Goal: Task Accomplishment & Management: Manage account settings

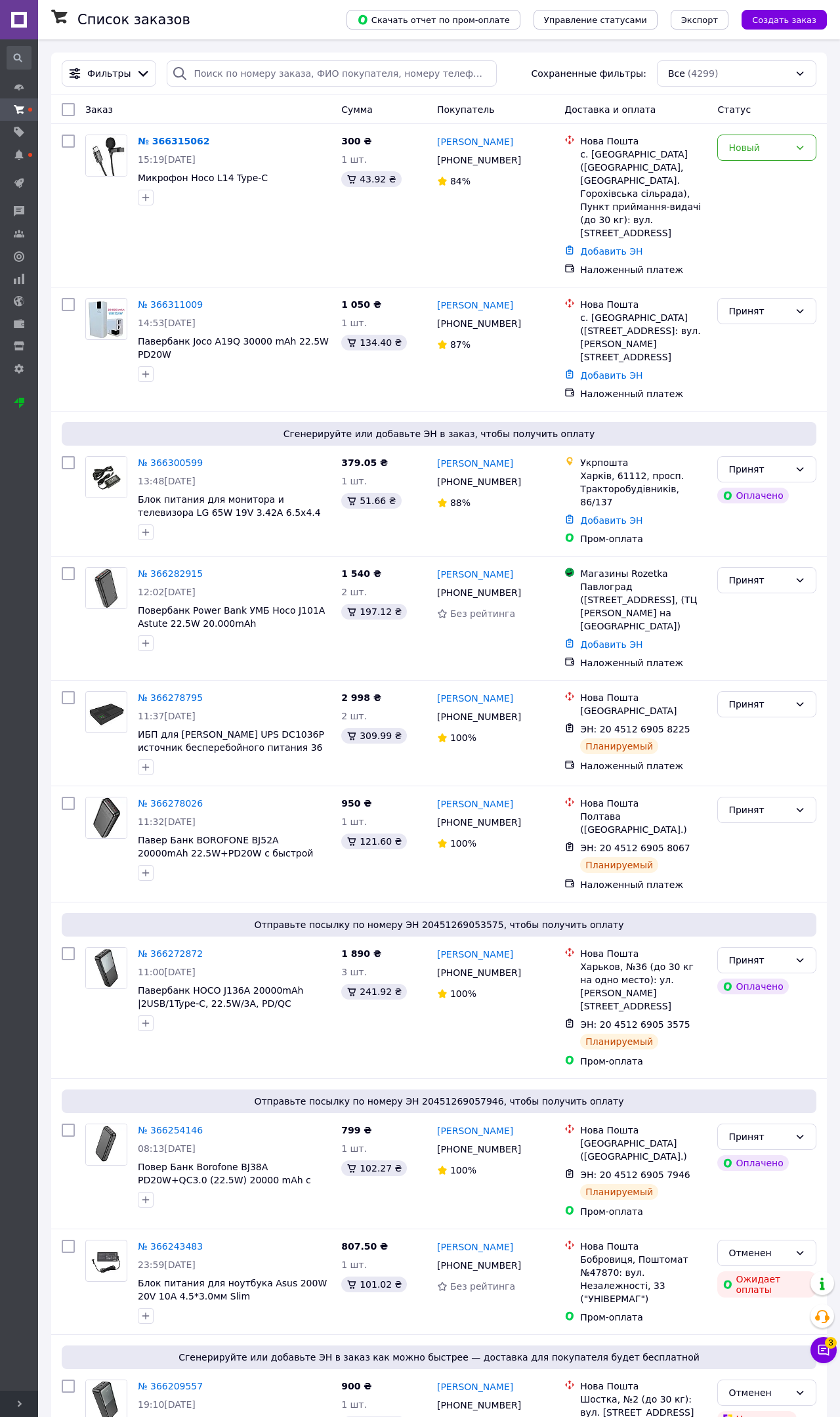
click at [157, 305] on link "№ 366311009" at bounding box center [170, 304] width 65 height 10
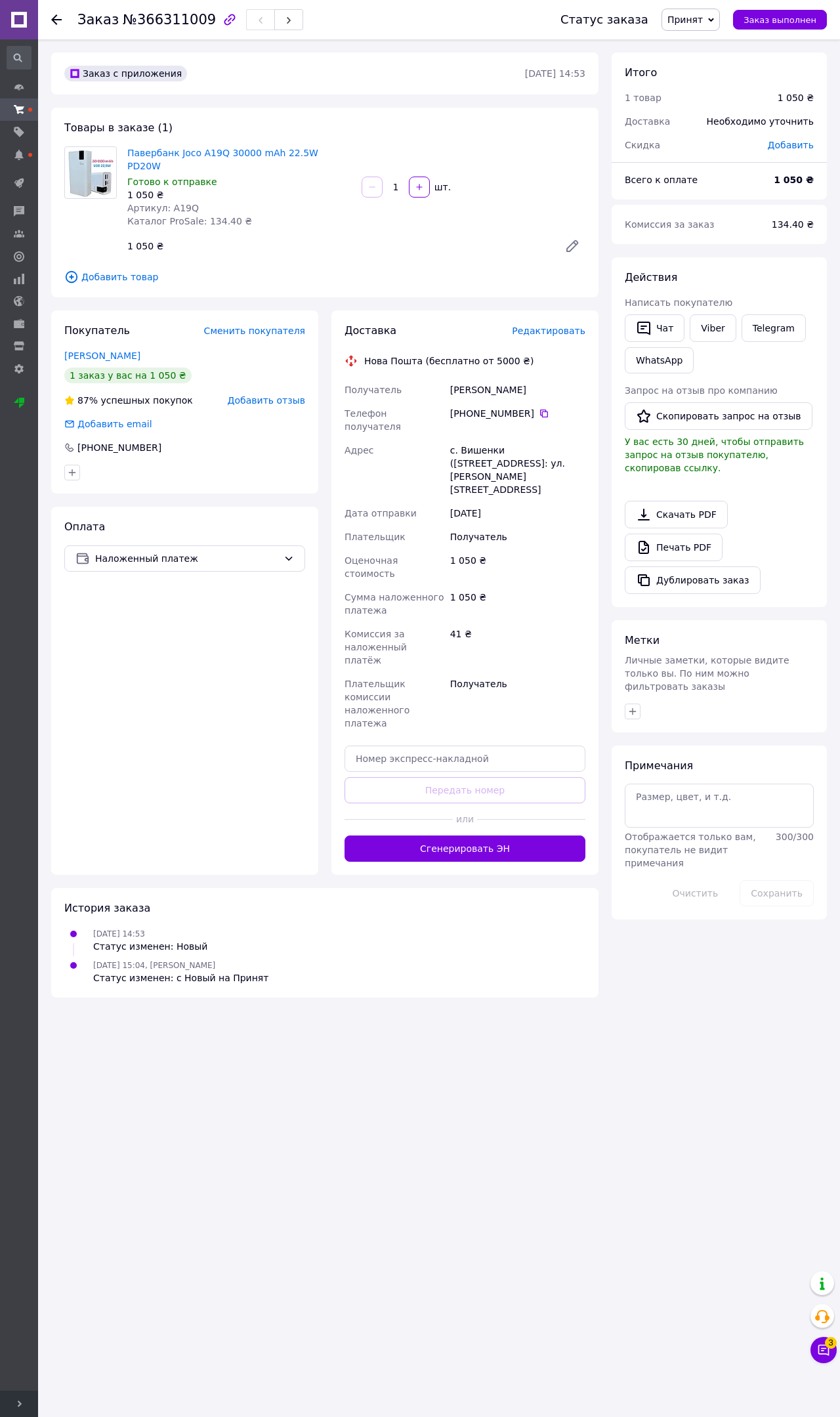
click at [559, 836] on button "Сгенерировать ЭН" at bounding box center [465, 849] width 241 height 27
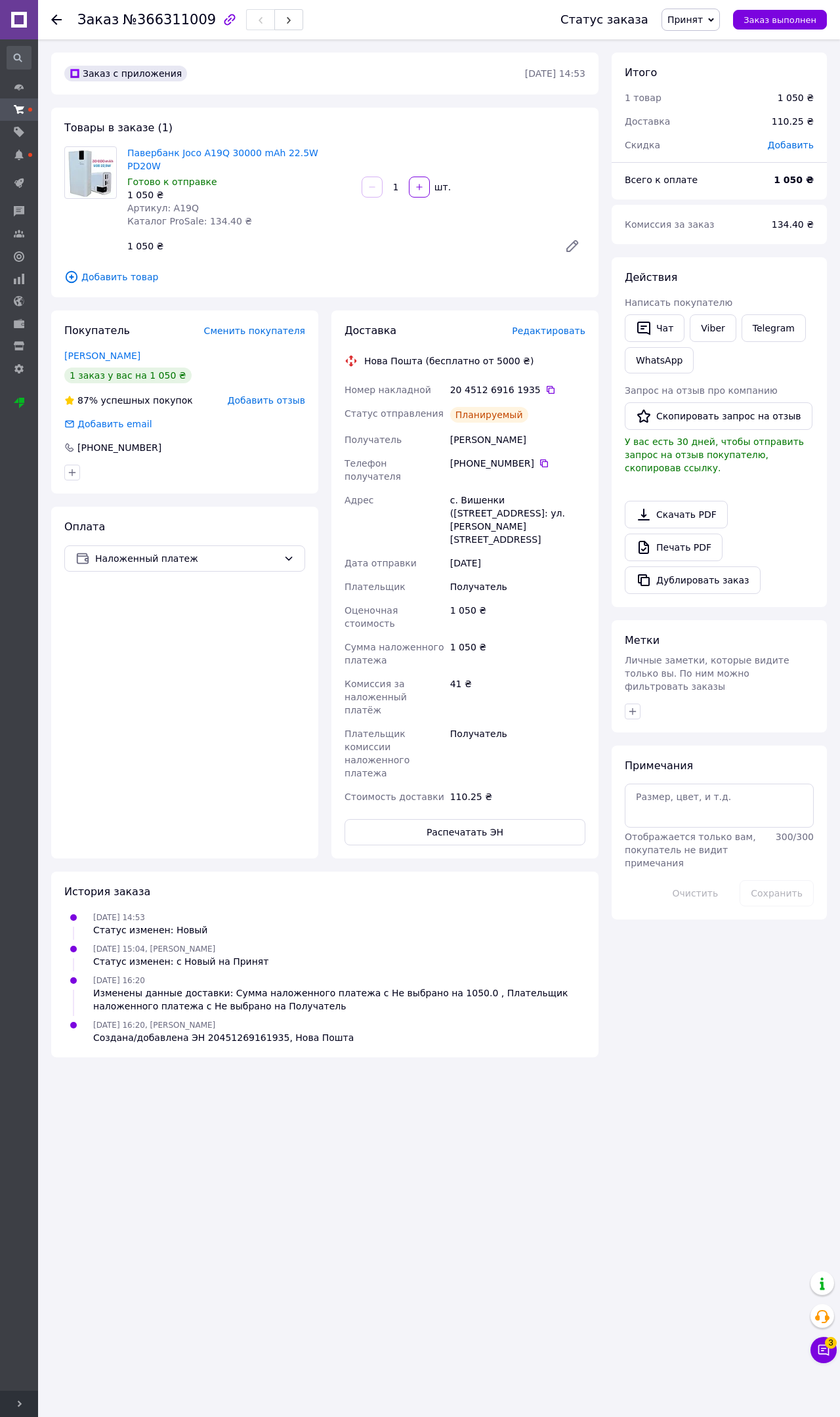
click at [813, 1359] on button "Чат с покупателем 3" at bounding box center [824, 1350] width 27 height 27
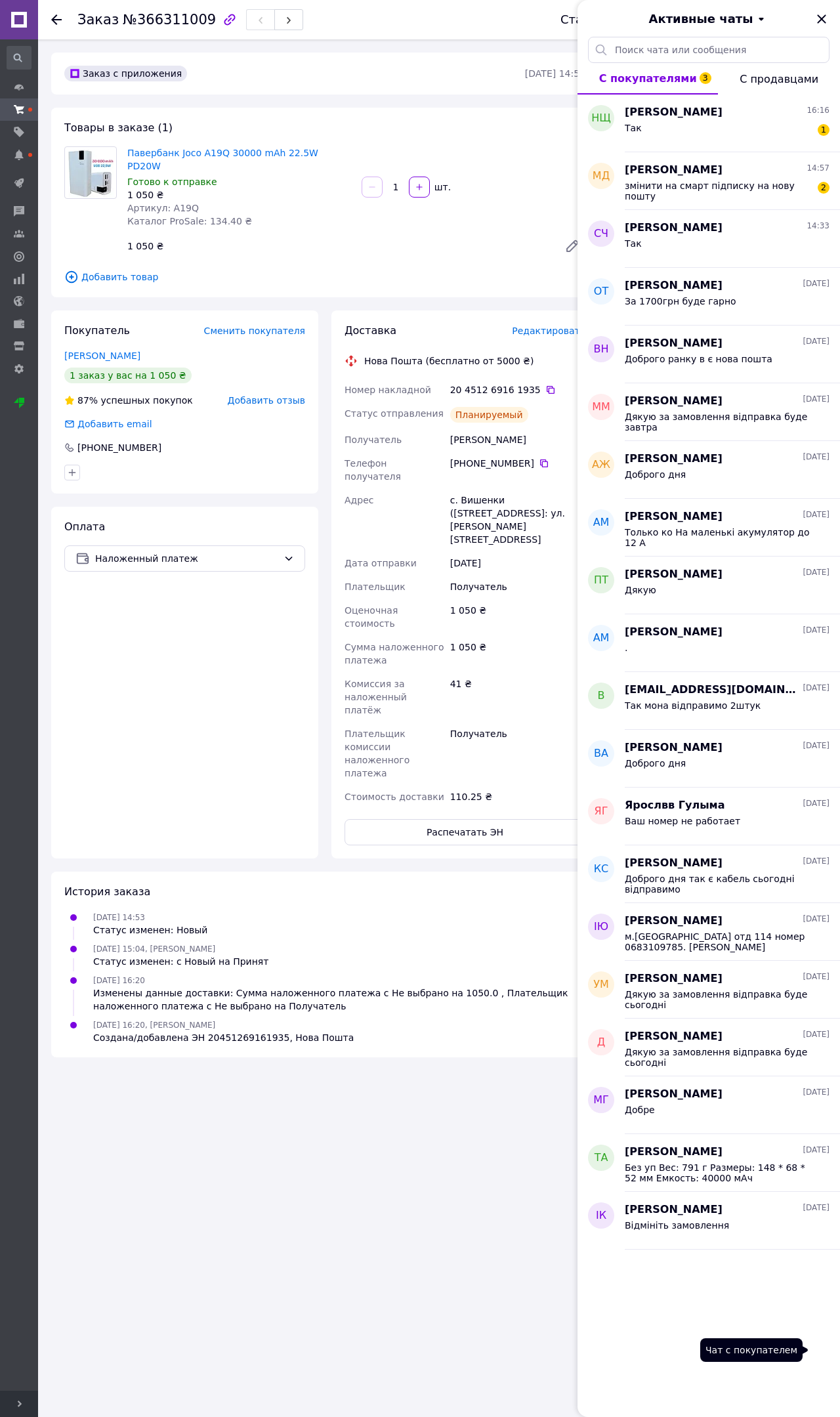
click at [780, 191] on span "змінити на смарт підписку на нову пошту" at bounding box center [718, 190] width 186 height 21
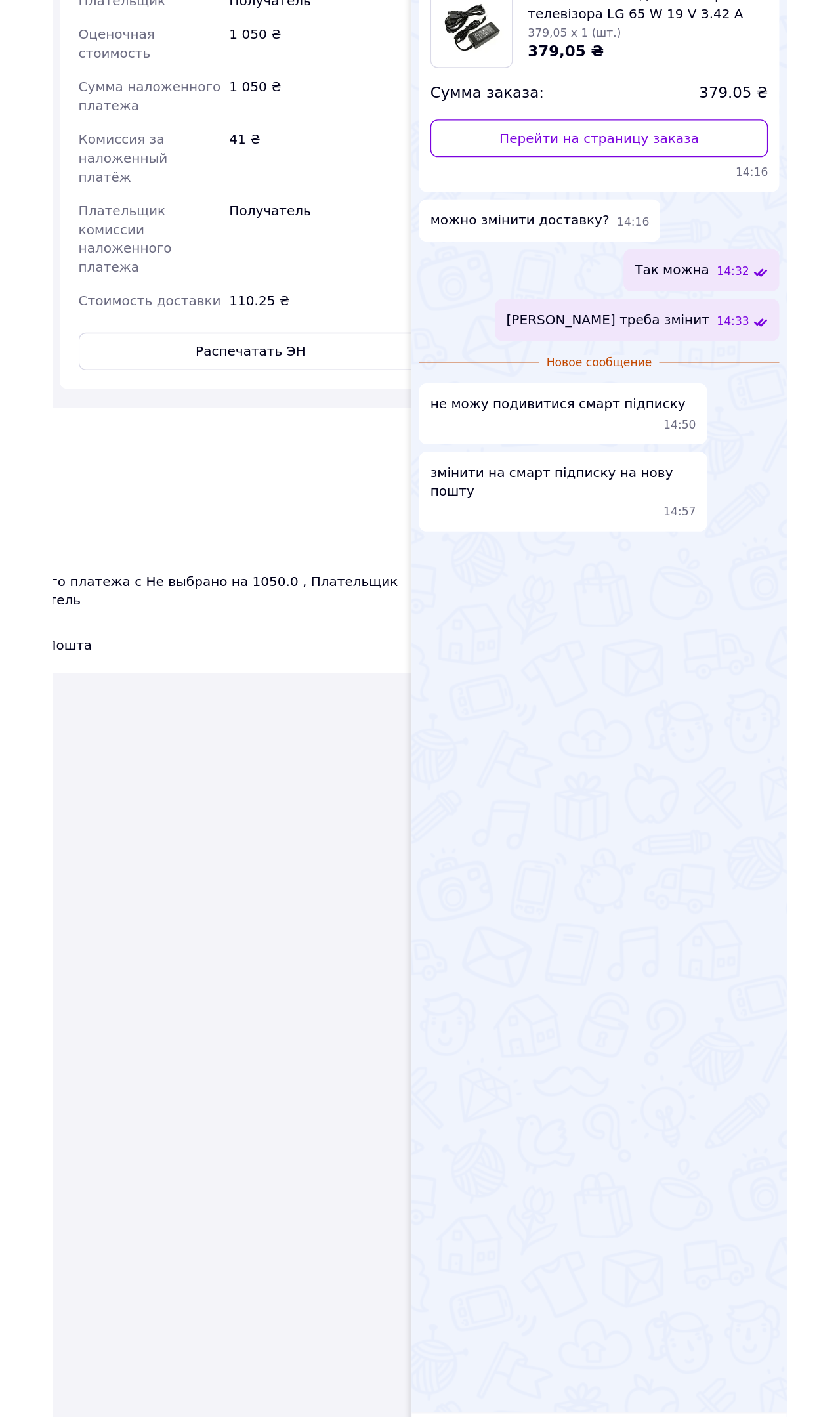
scroll to position [73, 0]
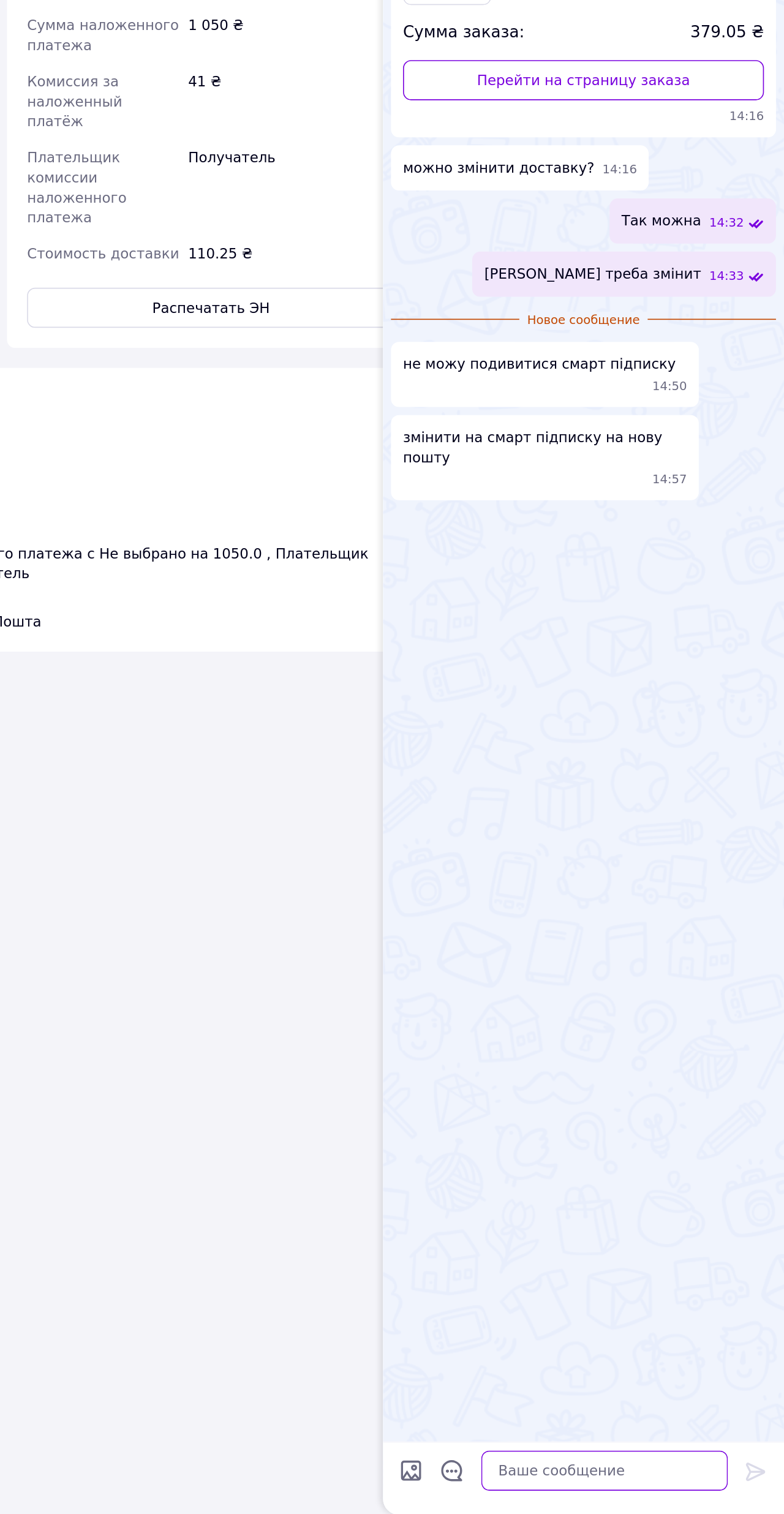
click at [599, 1322] on textarea at bounding box center [674, 1488] width 151 height 25
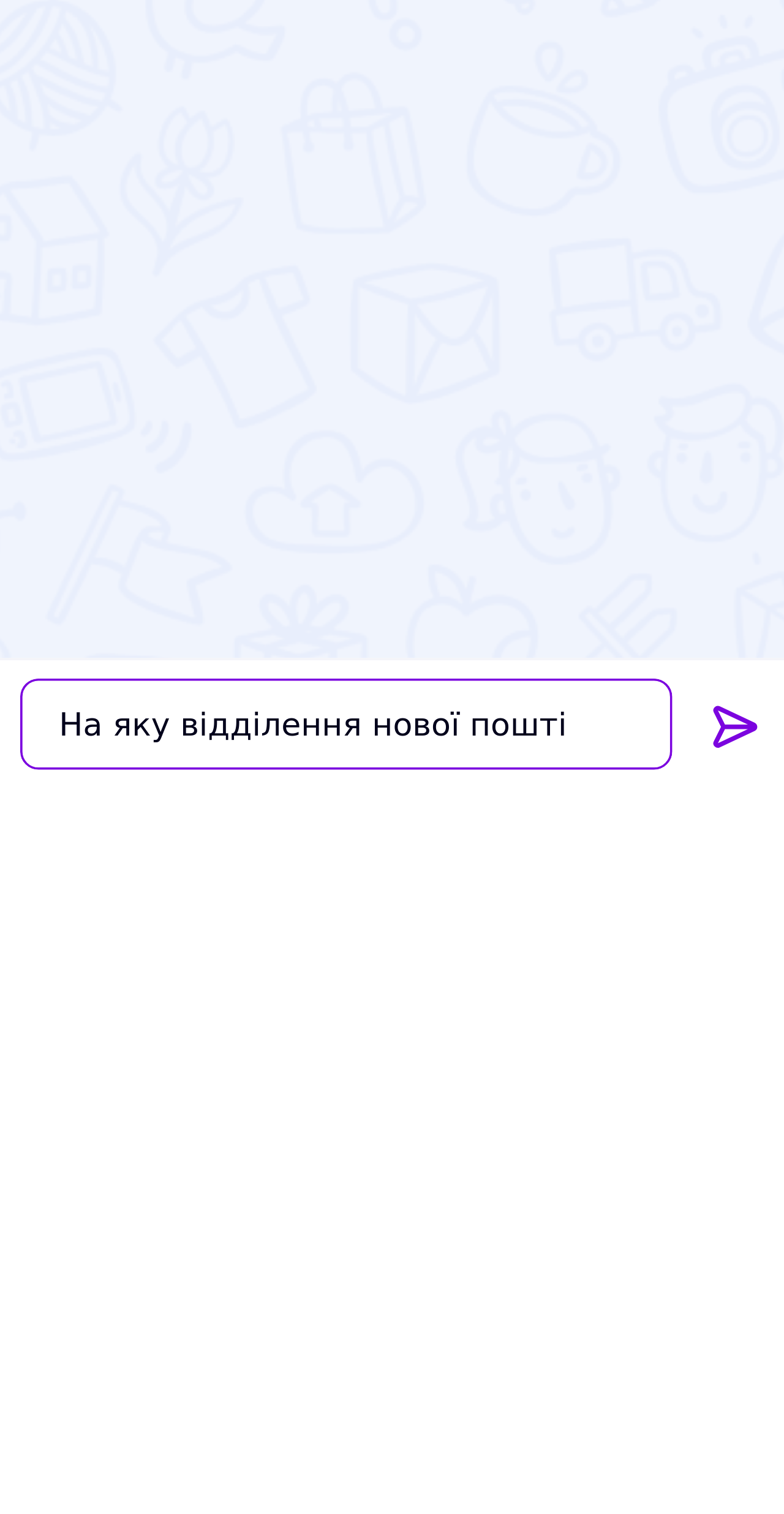
type textarea "На яку відділення нової пошті"
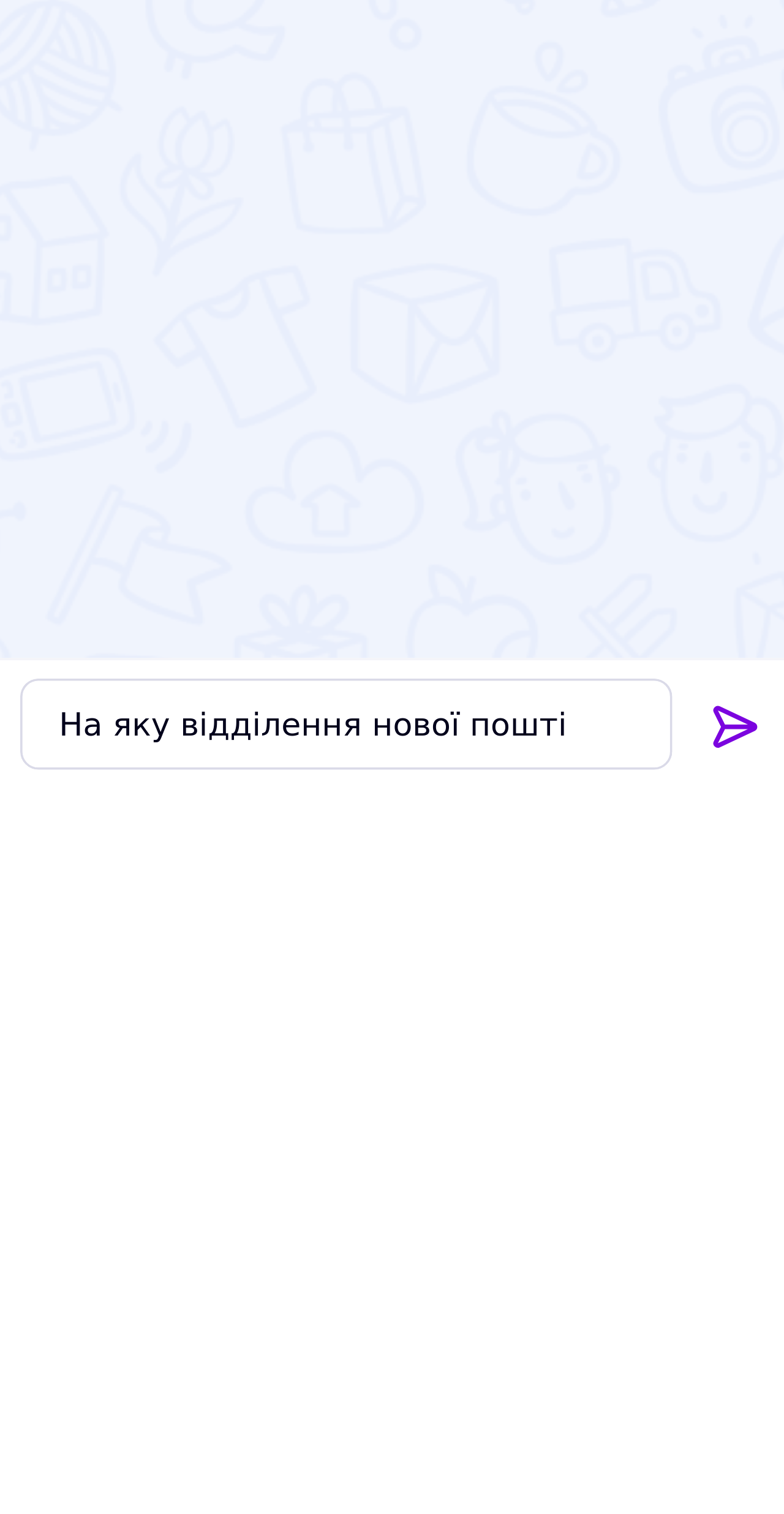
click at [759, 1322] on icon at bounding box center [766, 1488] width 15 height 15
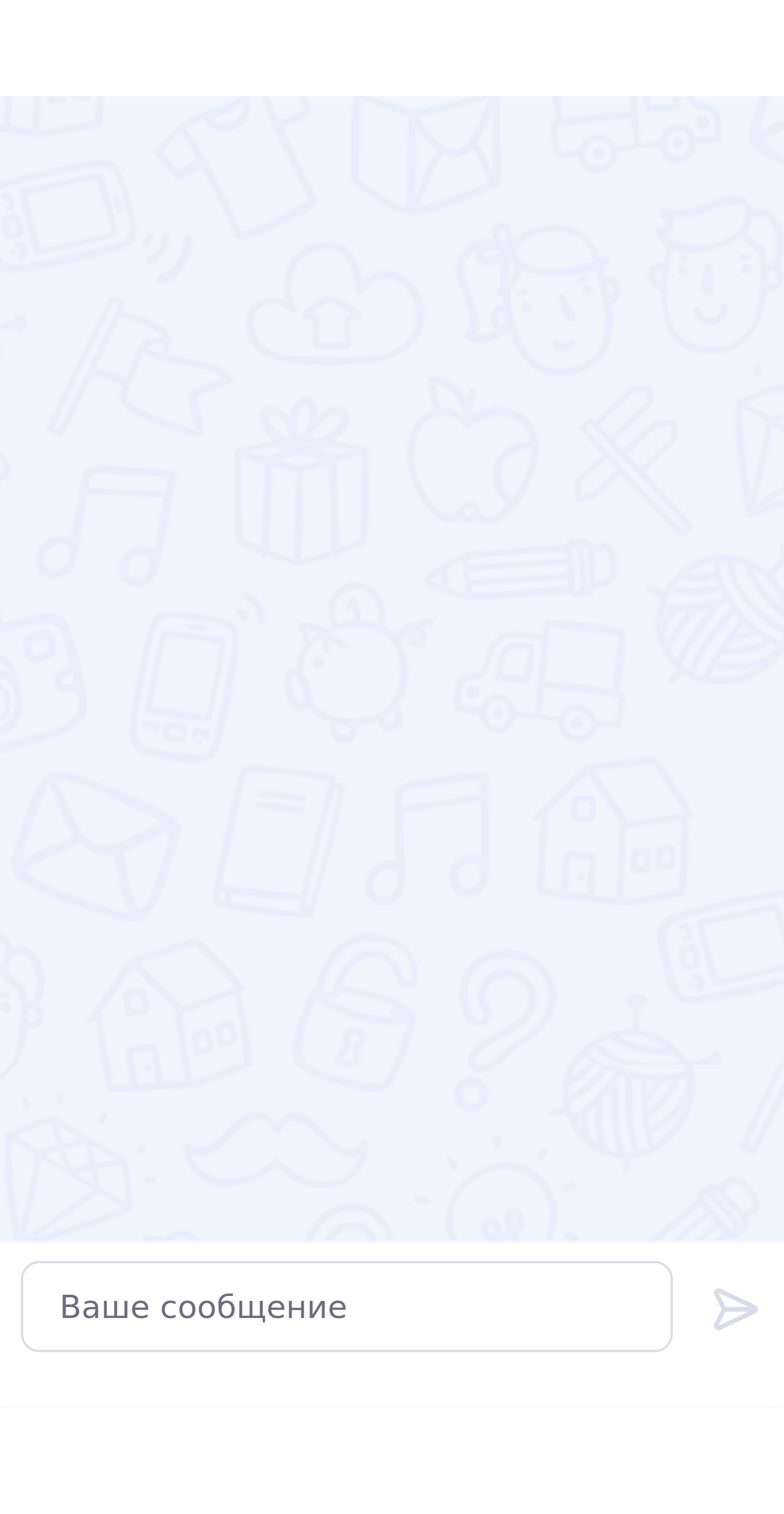
scroll to position [0, 0]
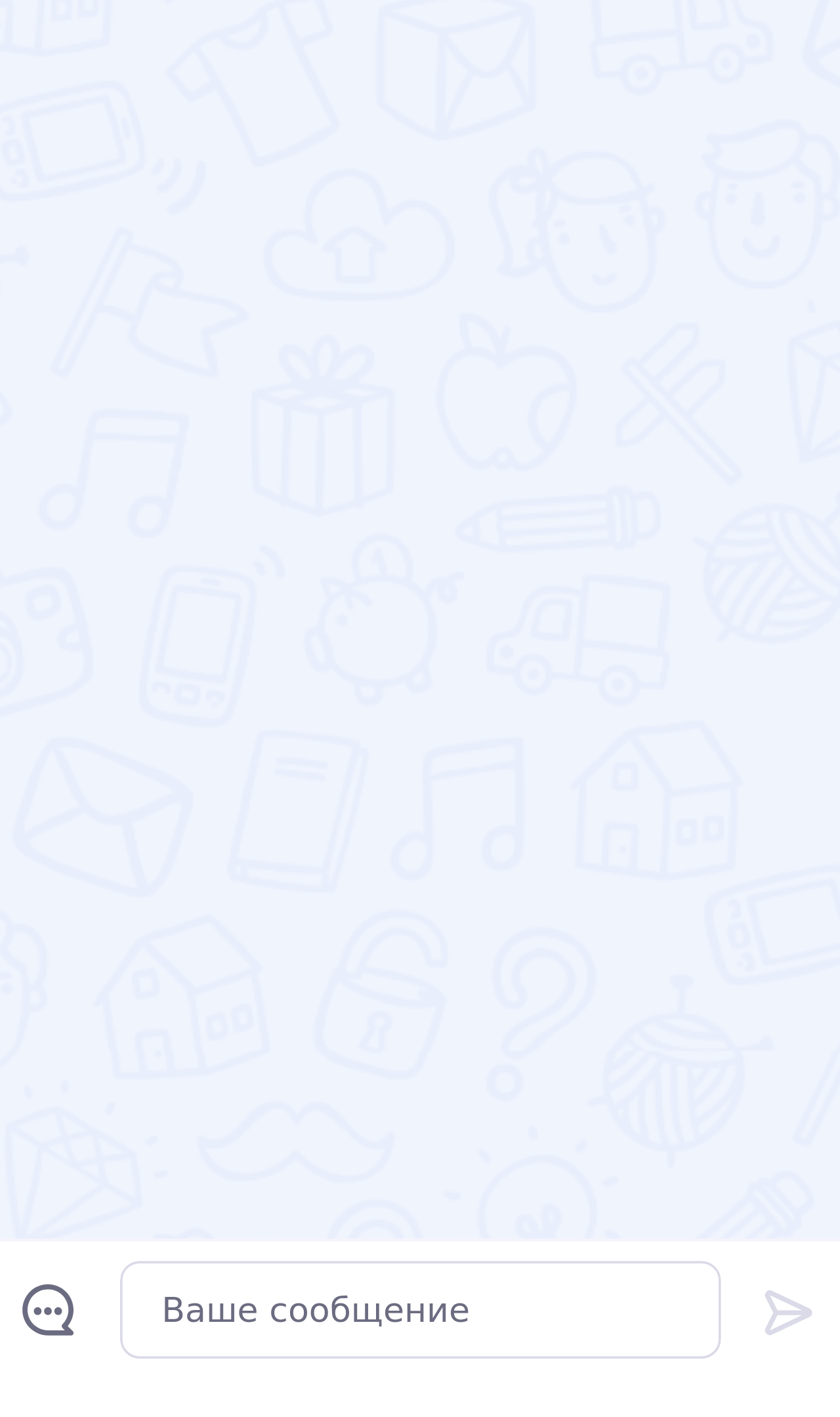
click at [577, 309] on div "вторник, [DATE] Доброго дня у вас є блок живлення для монітора lg 27EA63V-P? 13…" at bounding box center [708, 703] width 262 height 1332
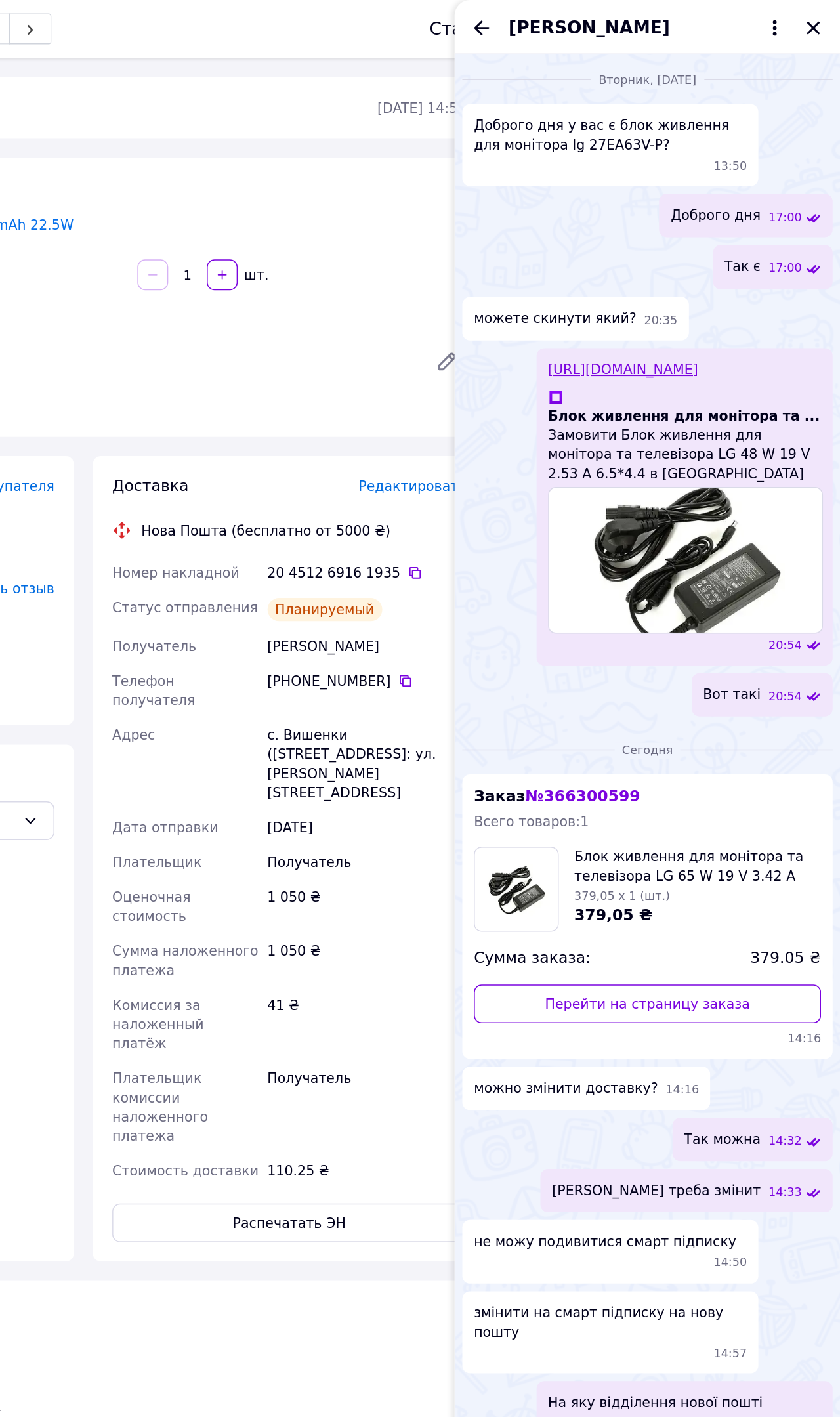
click at [588, 11] on icon "Назад" at bounding box center [596, 19] width 16 height 16
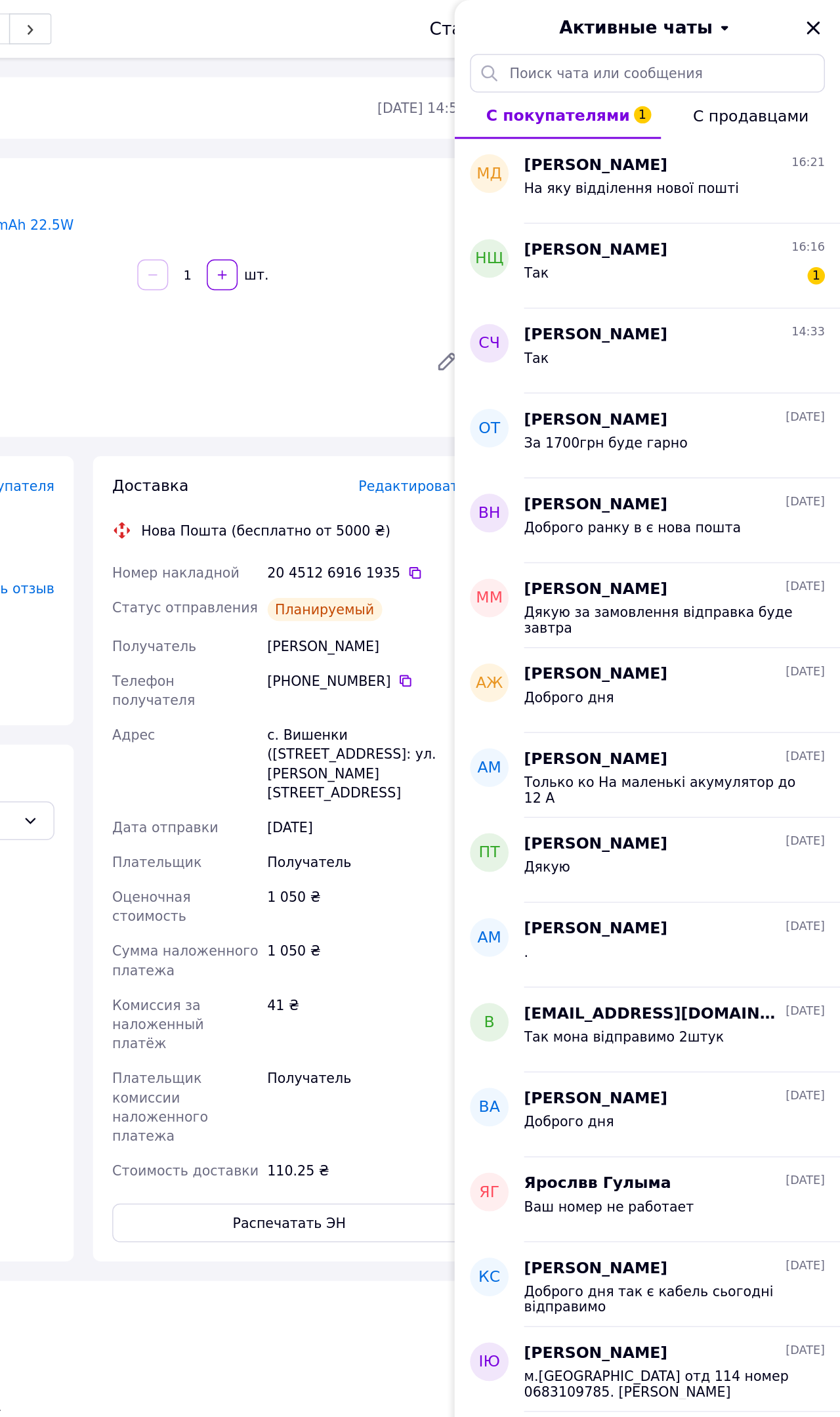
click at [625, 175] on div "[PERSON_NAME] 16:16" at bounding box center [726, 170] width 204 height 15
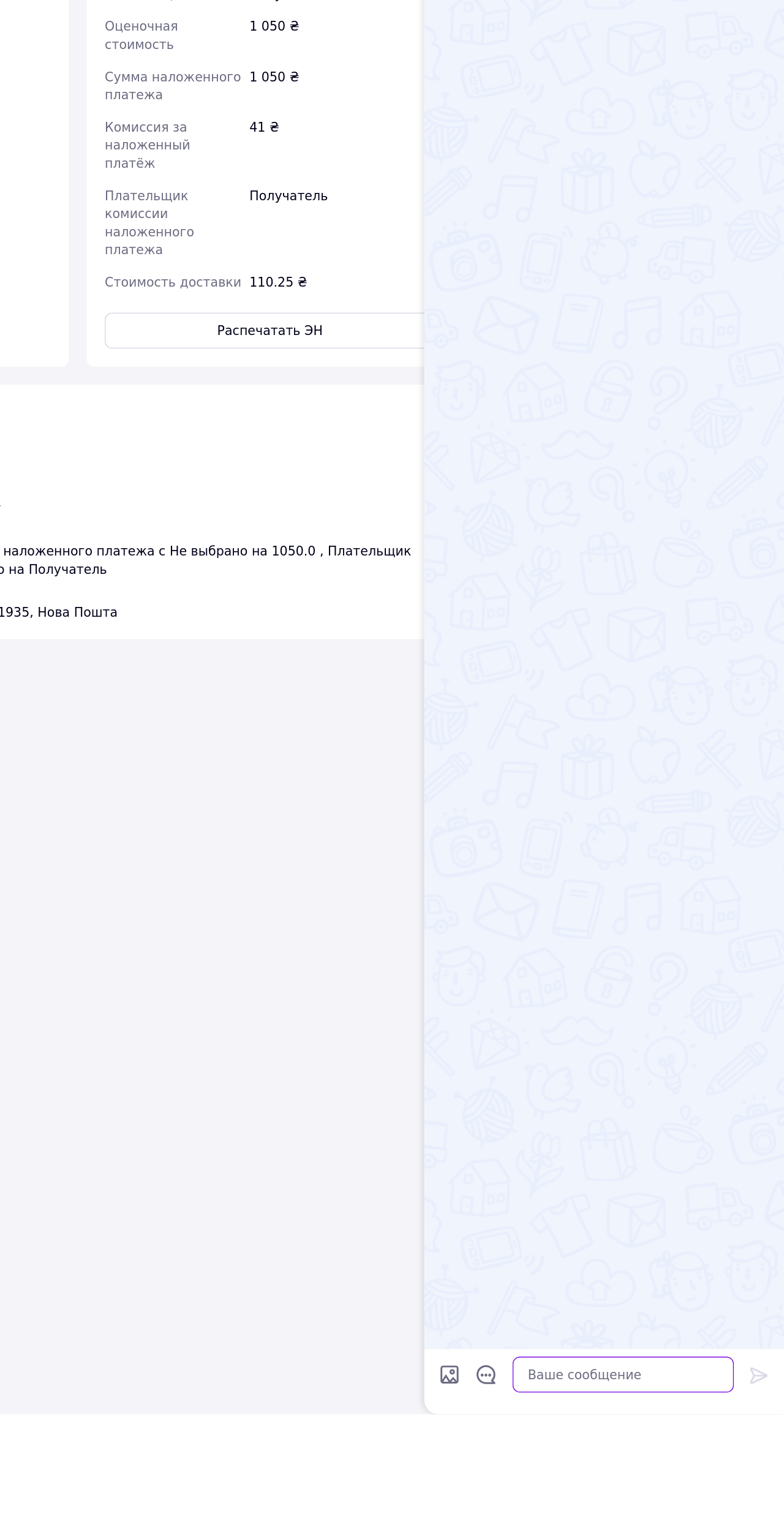
click at [599, 1322] on textarea at bounding box center [674, 1488] width 151 height 25
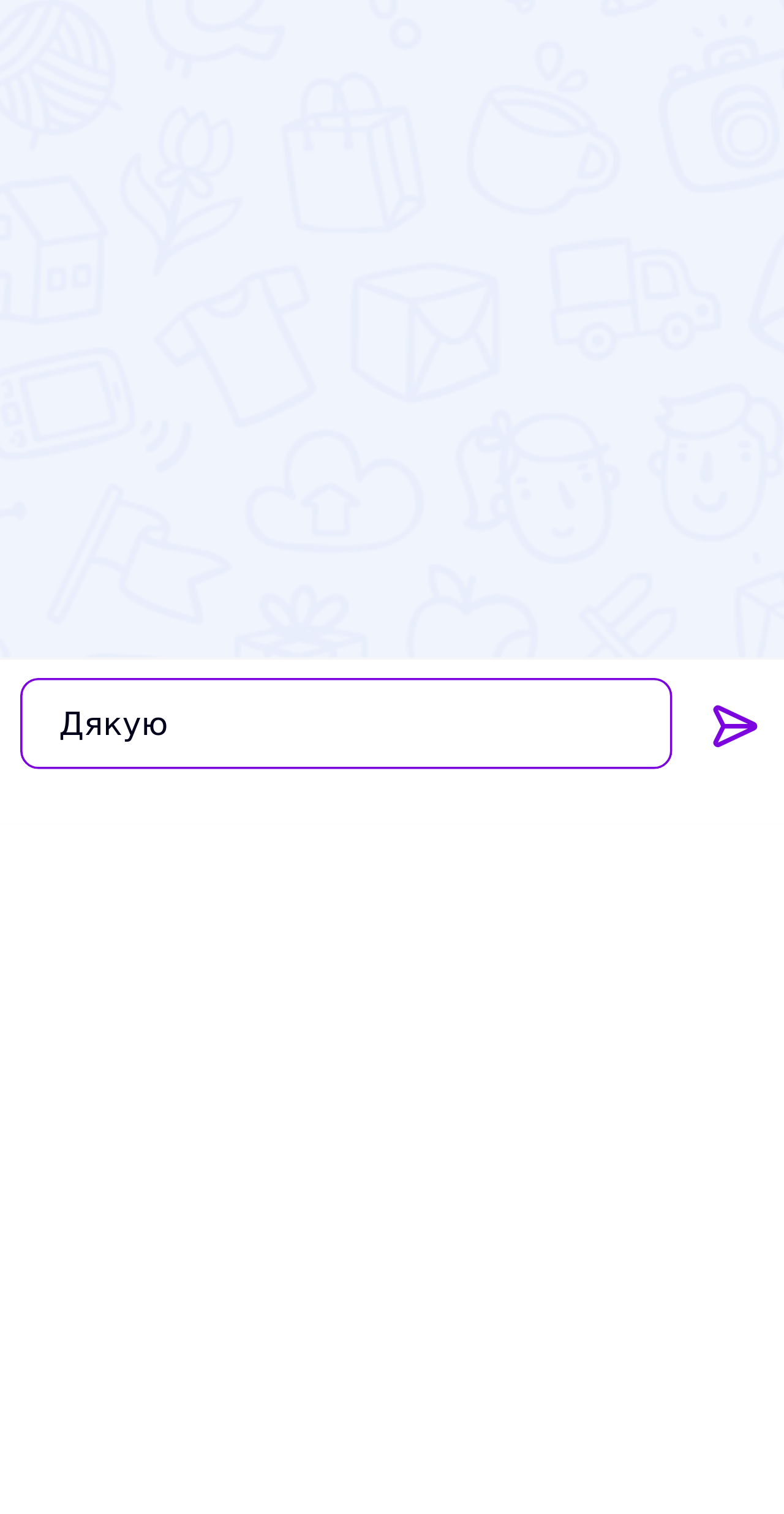
type textarea "Дякую"
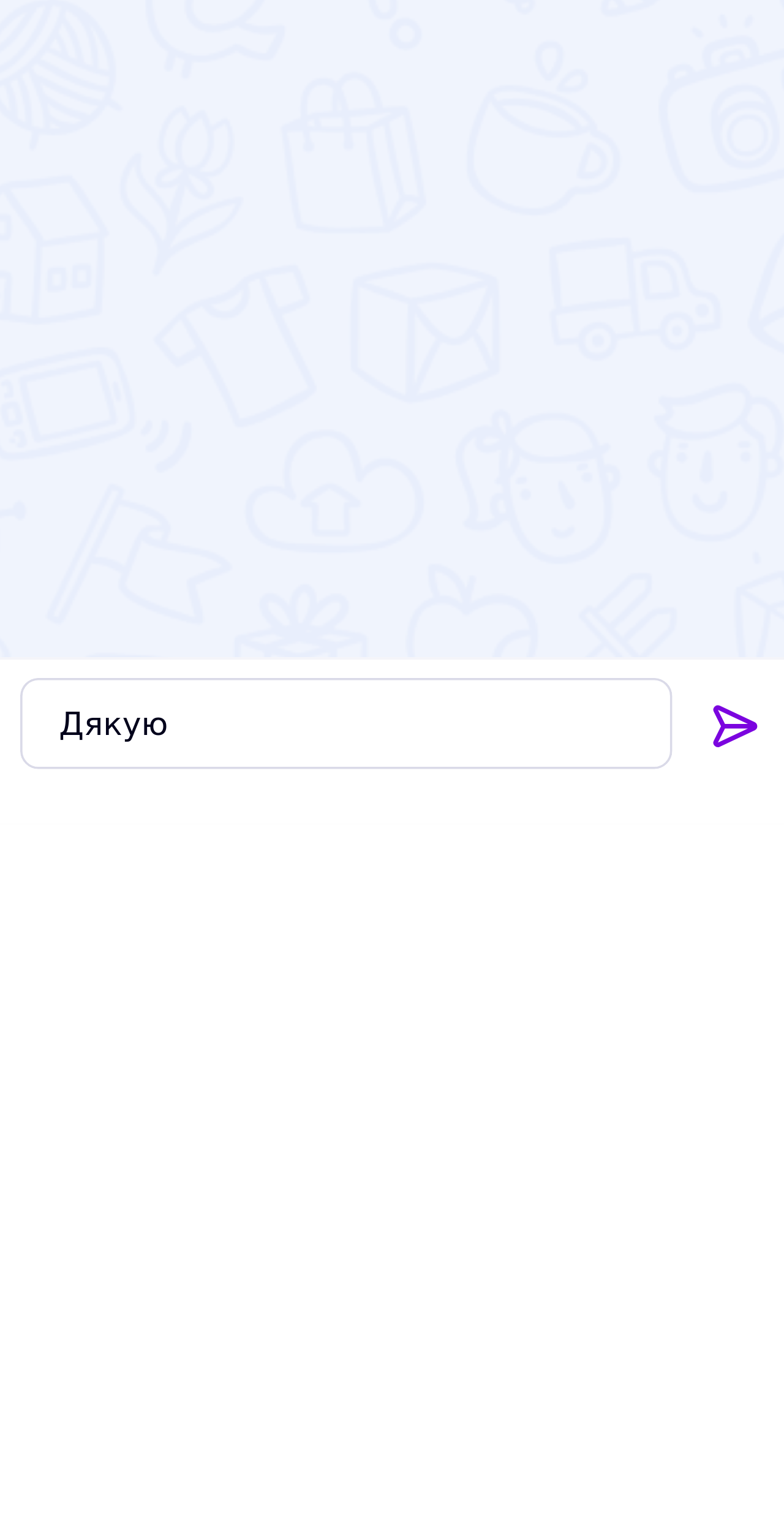
click at [759, 1322] on icon at bounding box center [766, 1488] width 15 height 15
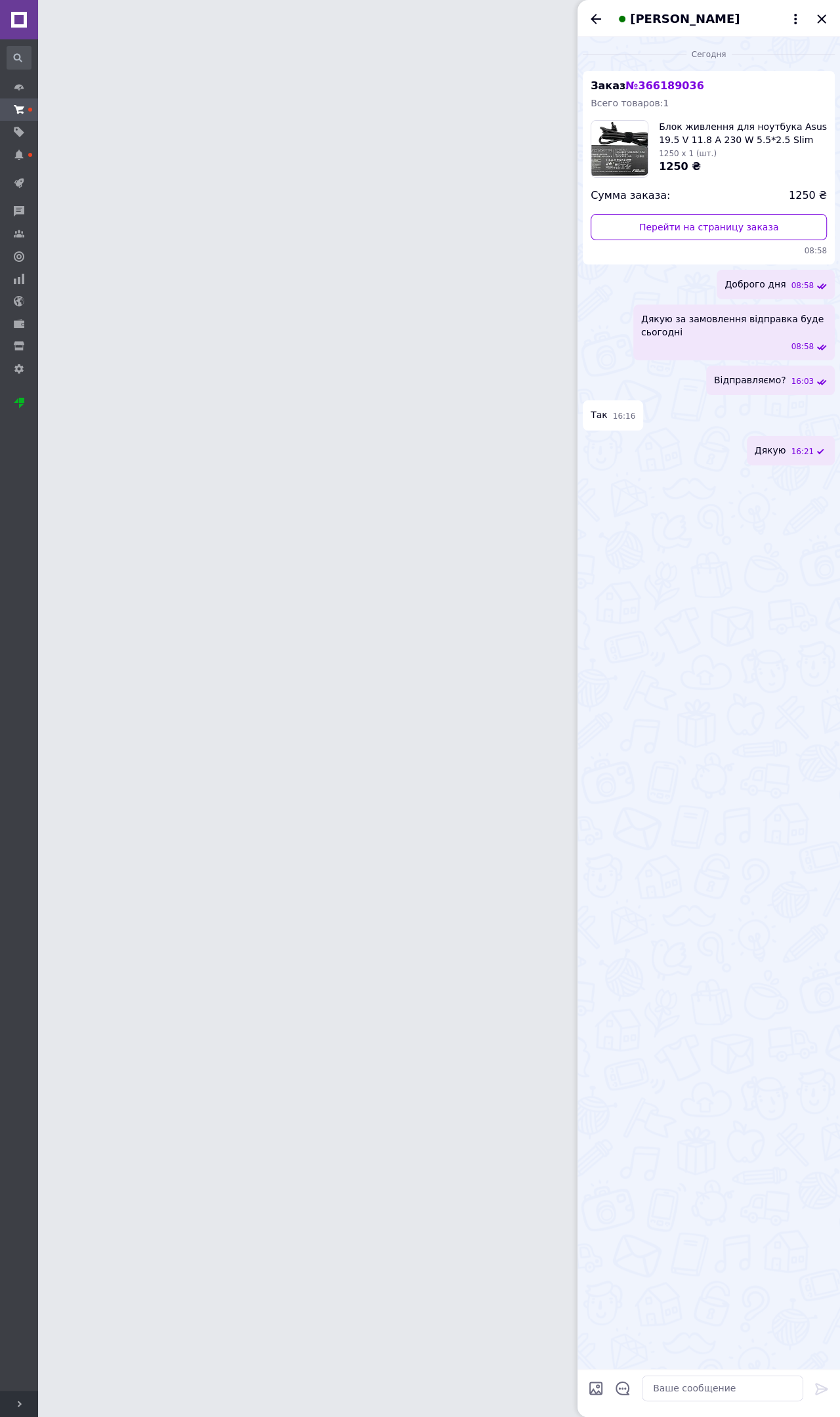
click at [819, 27] on icon "Закрыть" at bounding box center [821, 19] width 16 height 16
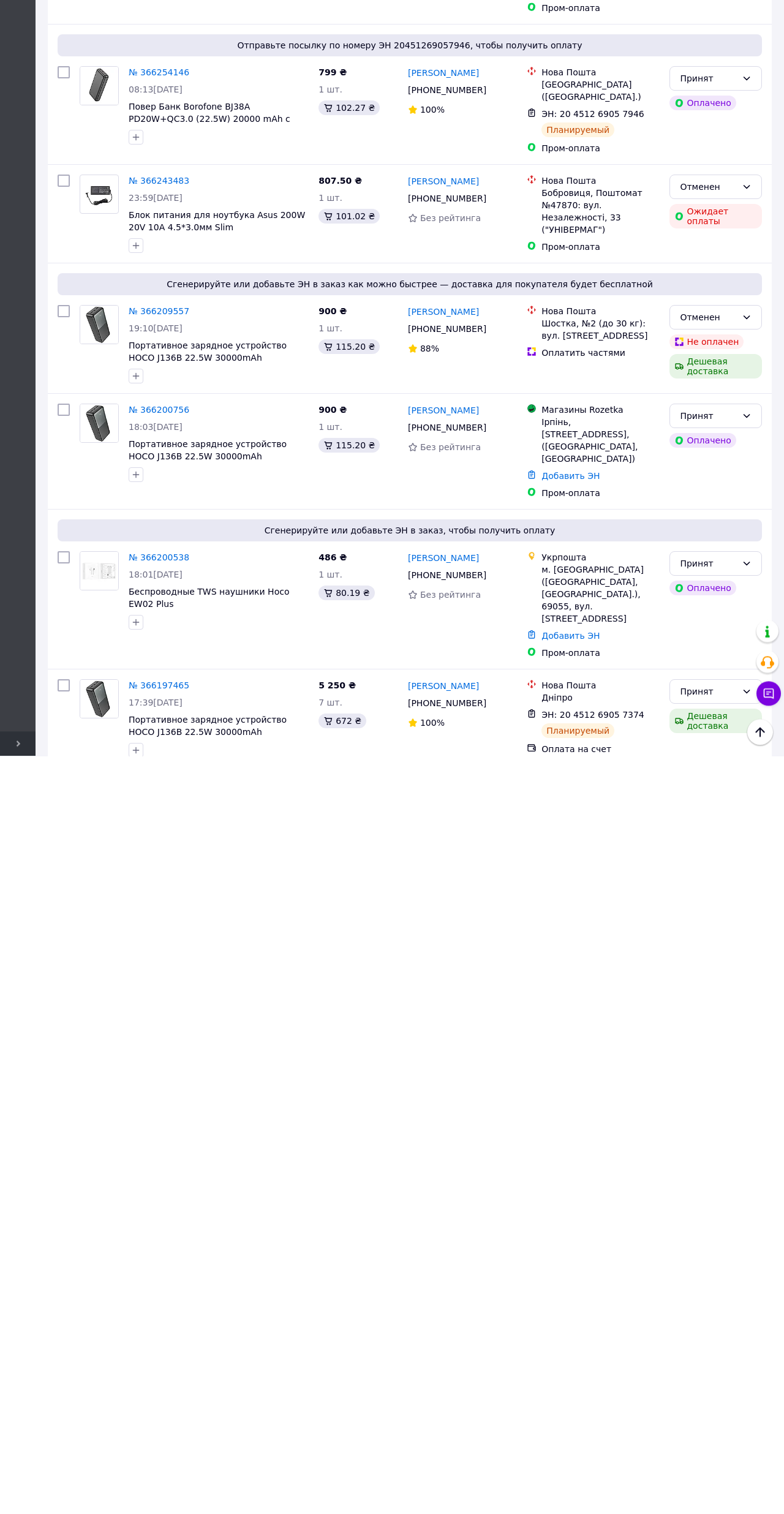
scroll to position [294, 0]
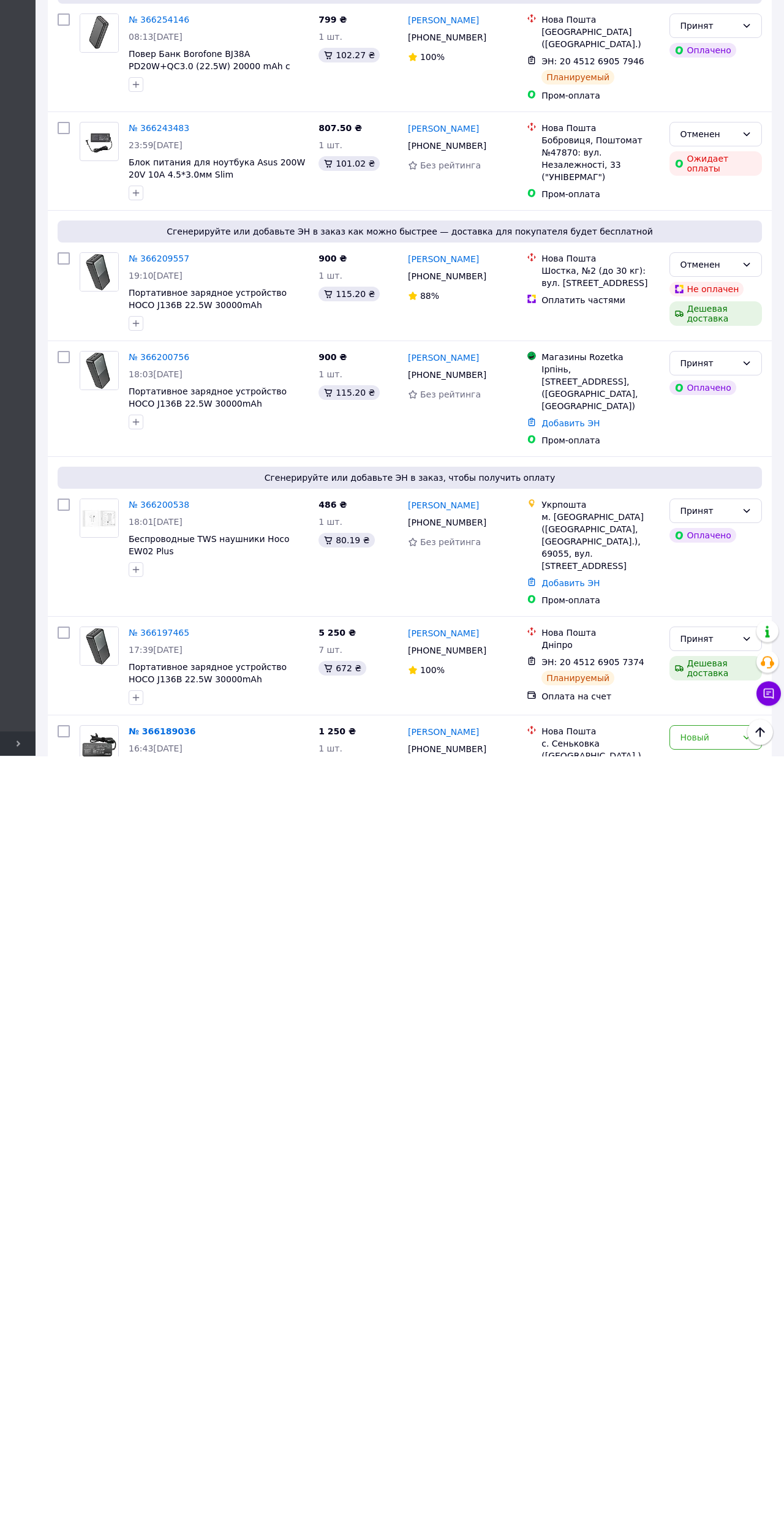
click at [712, 1322] on div "Новый" at bounding box center [708, 1496] width 57 height 13
click at [717, 1322] on div "Новый" at bounding box center [708, 1496] width 57 height 13
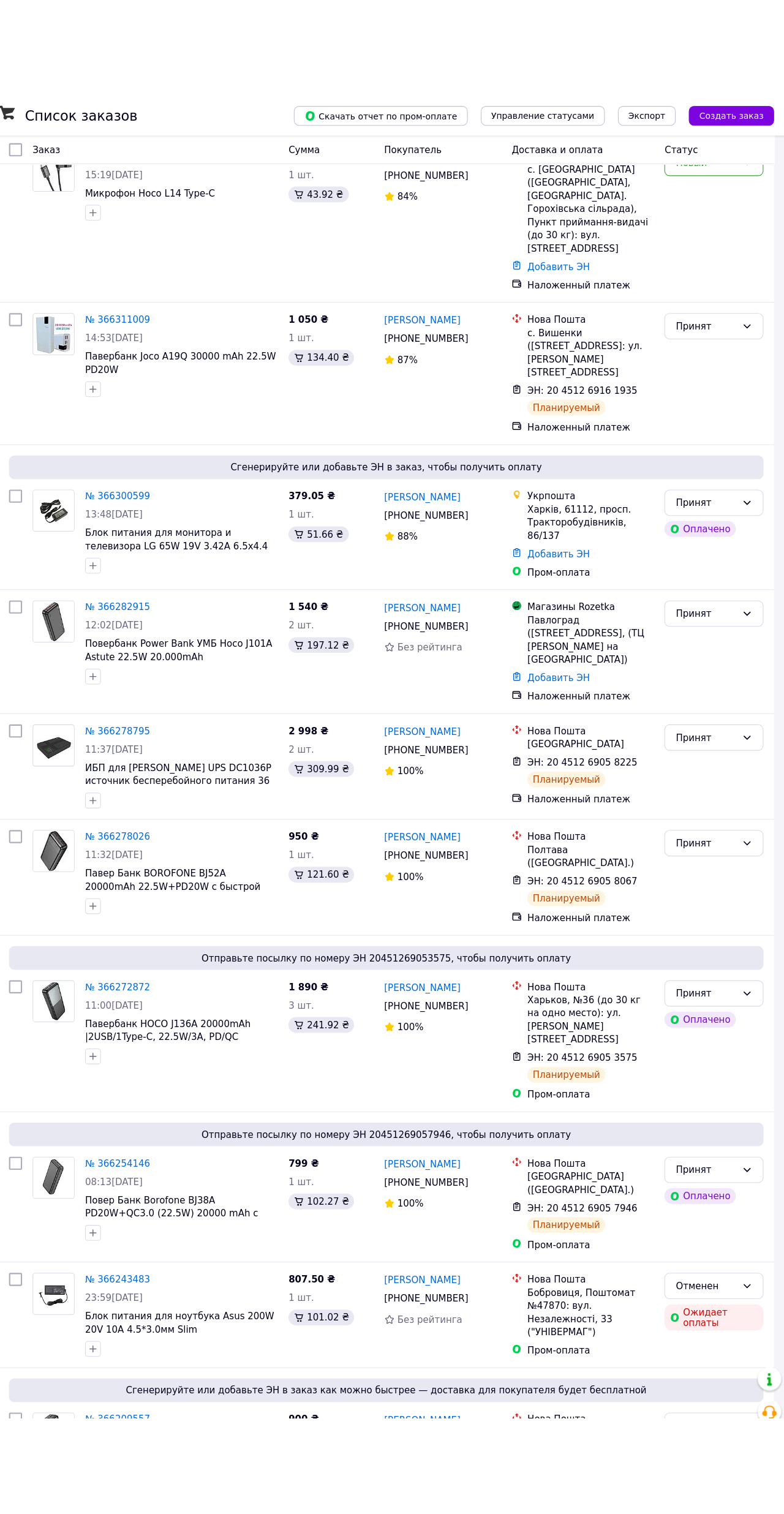
scroll to position [0, 0]
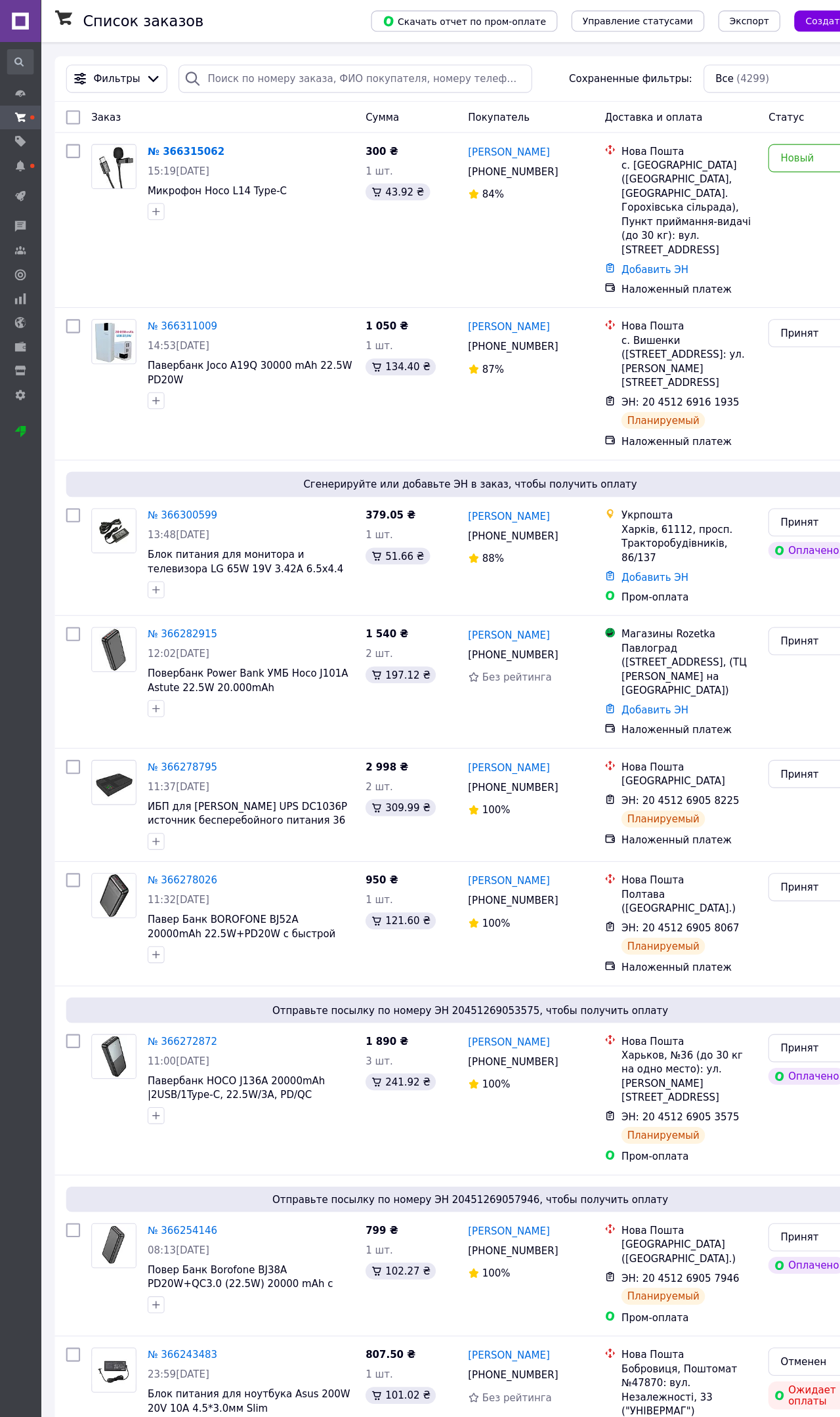
click at [184, 587] on link "№ 366282915" at bounding box center [170, 591] width 65 height 10
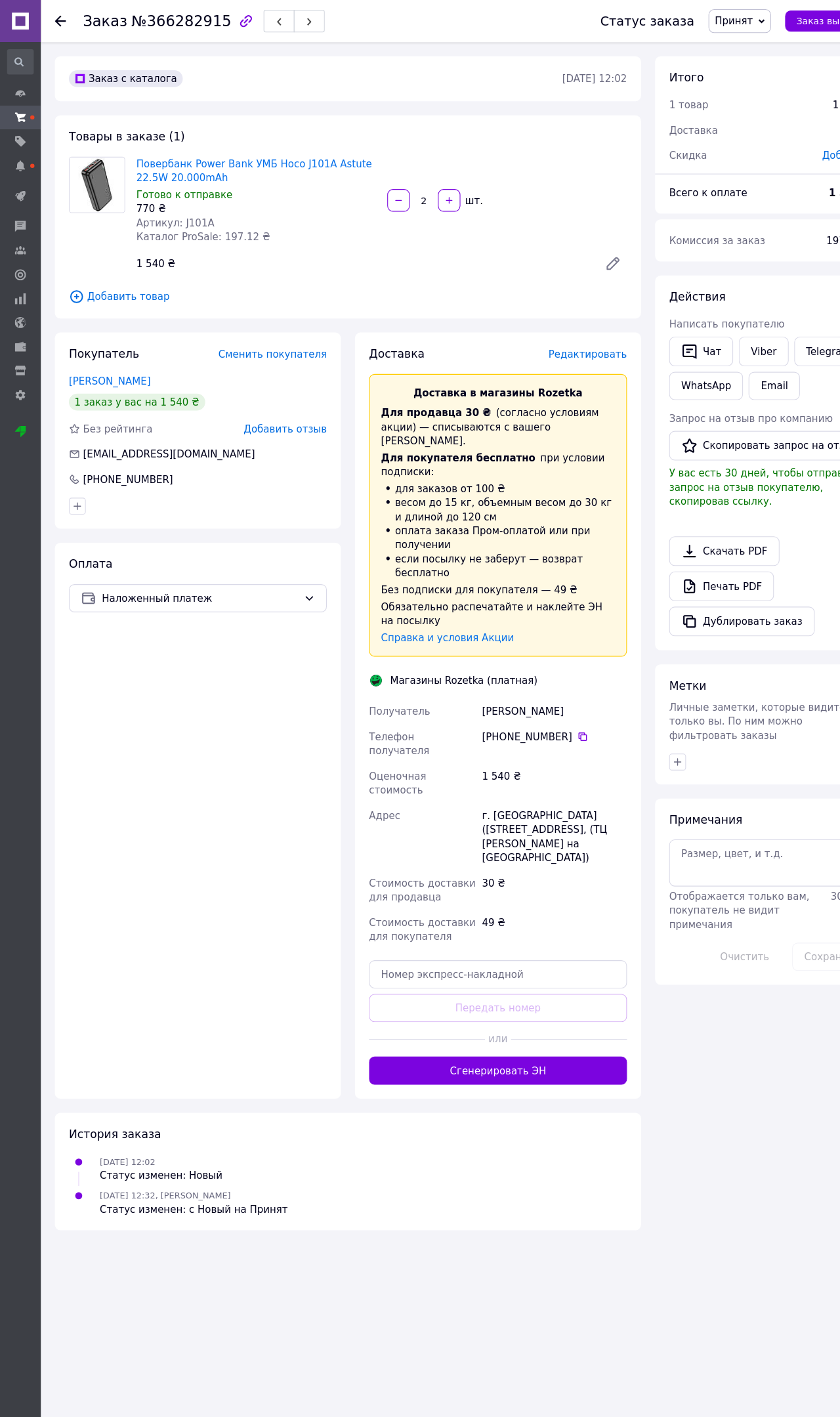
click at [523, 986] on button "Сгенерировать ЭН" at bounding box center [465, 999] width 241 height 27
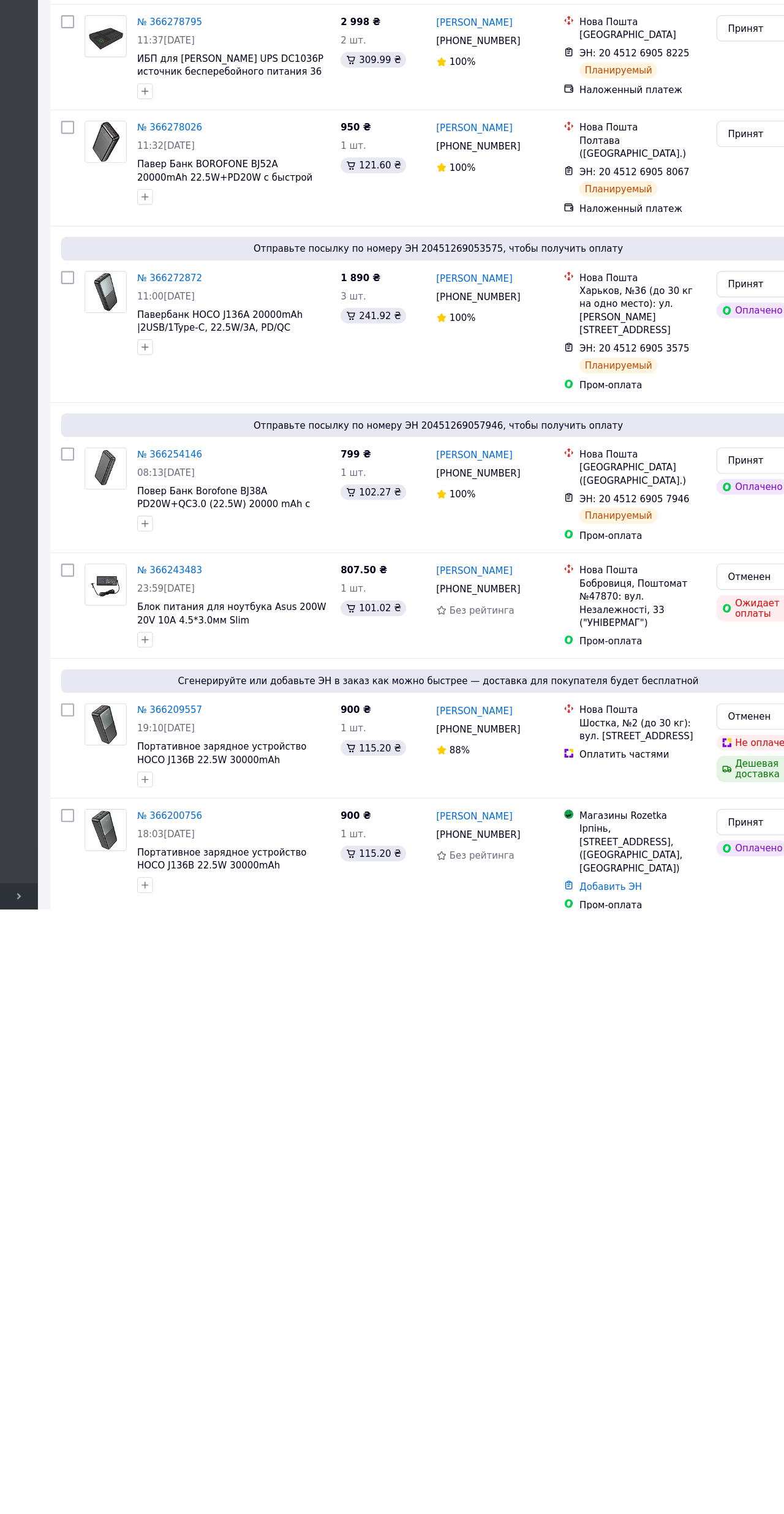
click at [158, 1322] on link "№ 366200756" at bounding box center [159, 1426] width 61 height 10
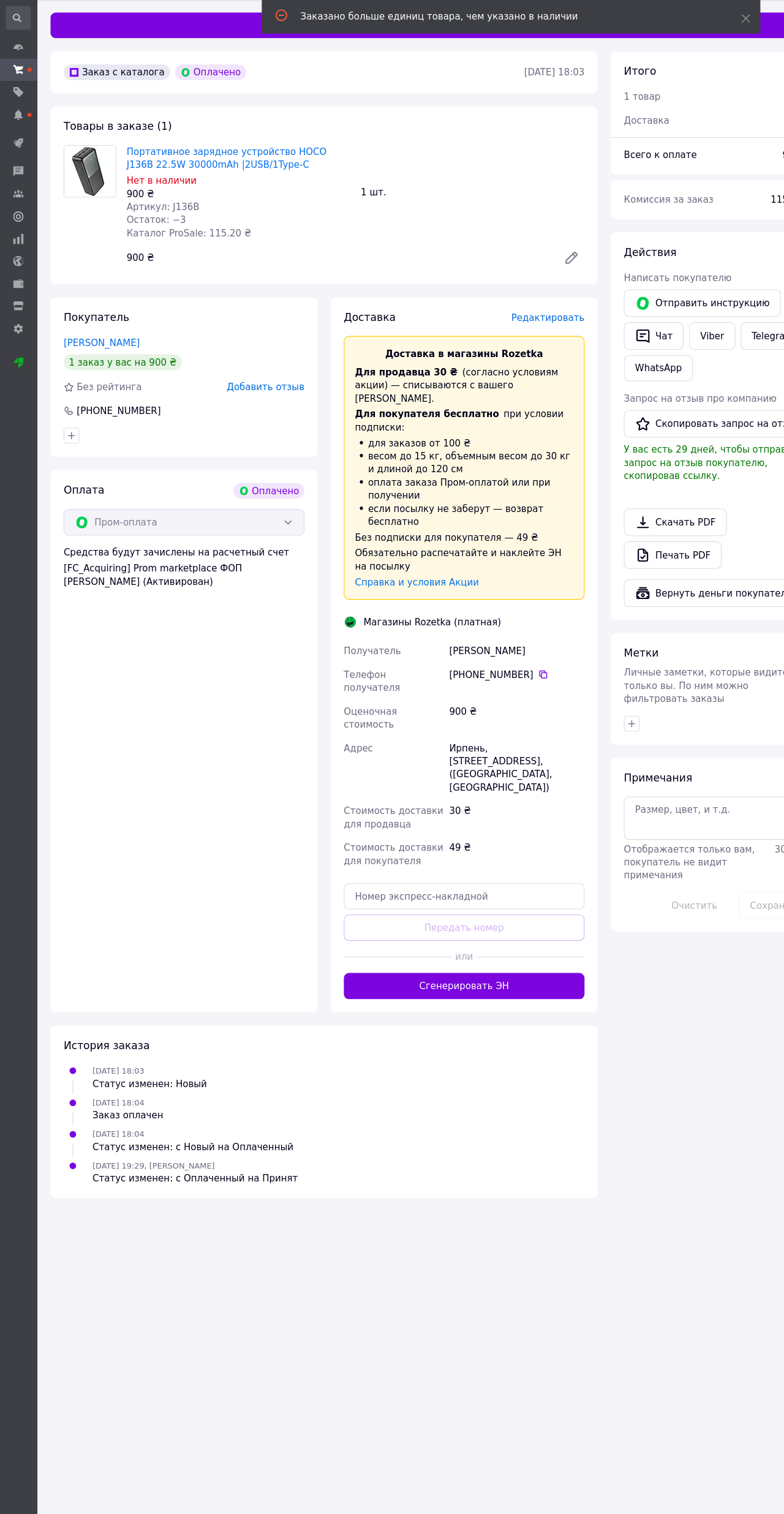
click at [512, 946] on button "Сгенерировать ЭН" at bounding box center [434, 958] width 225 height 25
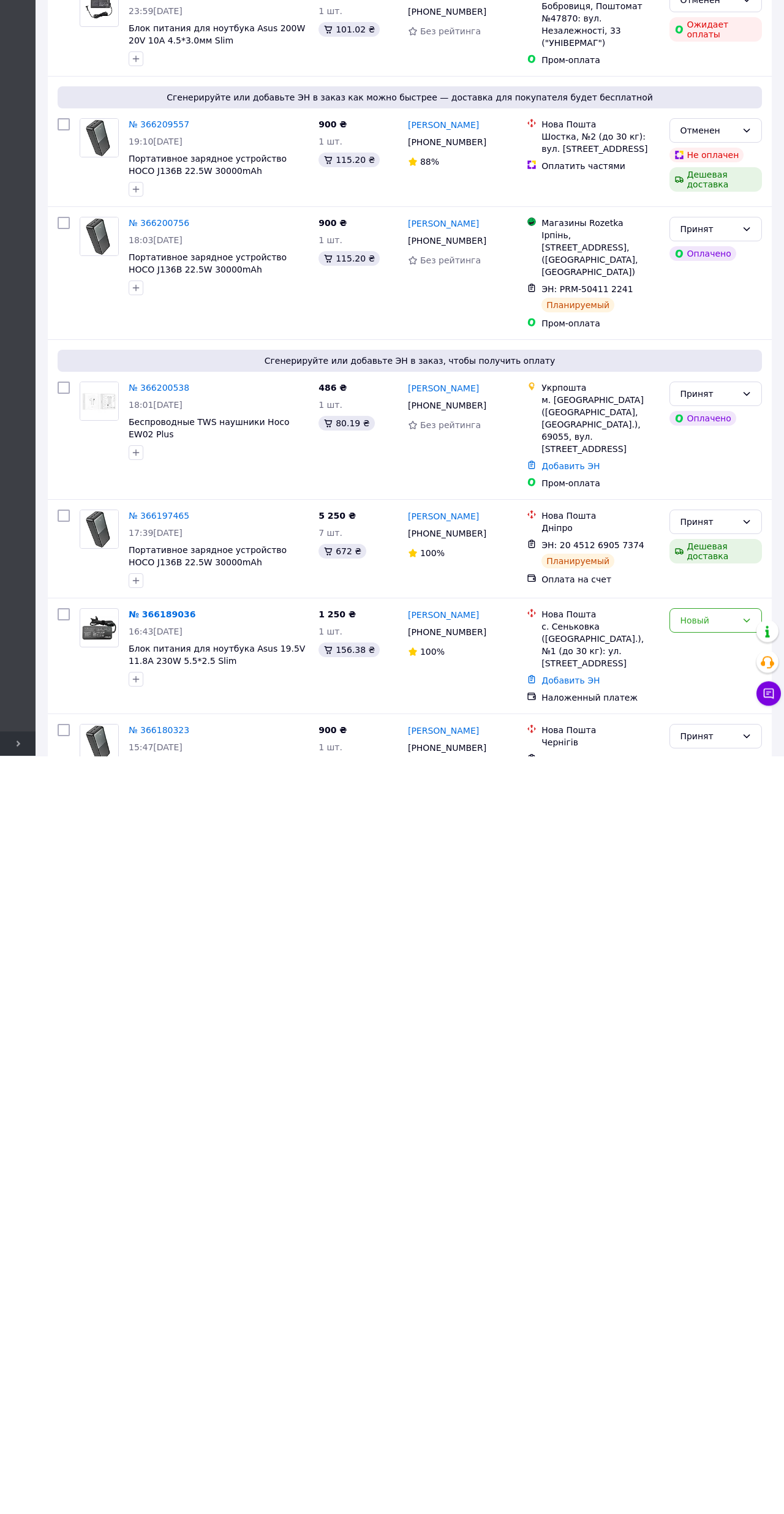
scroll to position [471, 0]
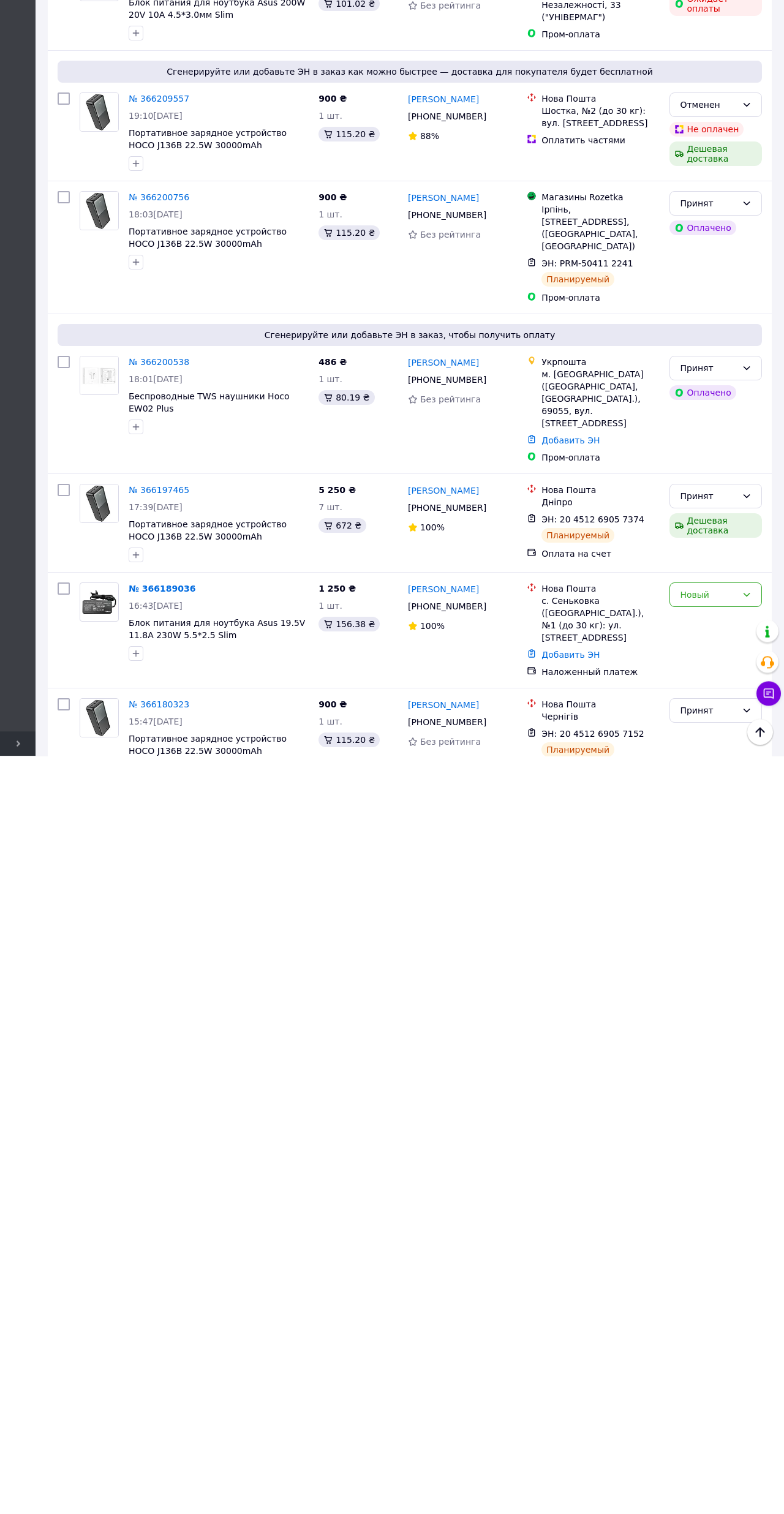
click at [742, 1322] on icon at bounding box center [746, 1352] width 9 height 10
click at [737, 1322] on div "Новый" at bounding box center [715, 1353] width 93 height 25
click at [715, 1322] on div "Новый" at bounding box center [708, 1353] width 57 height 13
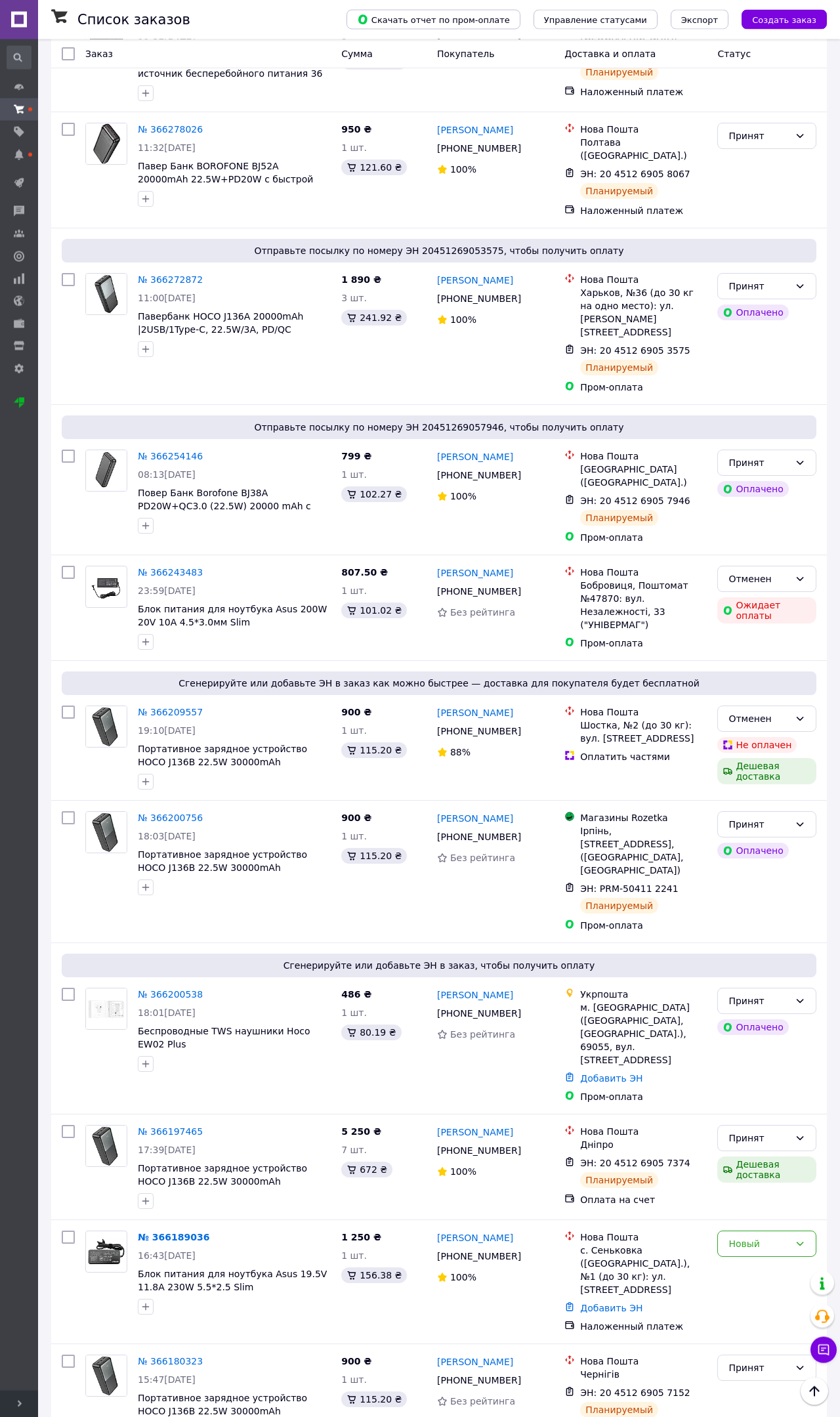
scroll to position [0, 0]
